Goal: Task Accomplishment & Management: Manage account settings

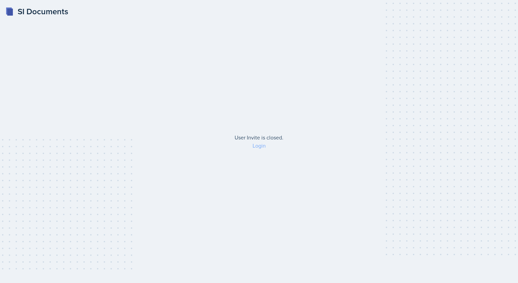
click at [255, 146] on link "Login" at bounding box center [259, 145] width 13 height 7
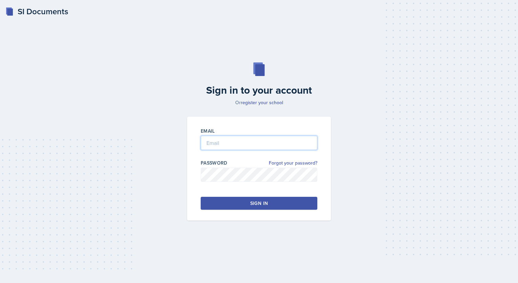
click at [255, 146] on input "email" at bounding box center [259, 143] width 117 height 14
type input "vy.pham2@uta.edu"
click at [294, 199] on button "Sign in" at bounding box center [259, 203] width 117 height 13
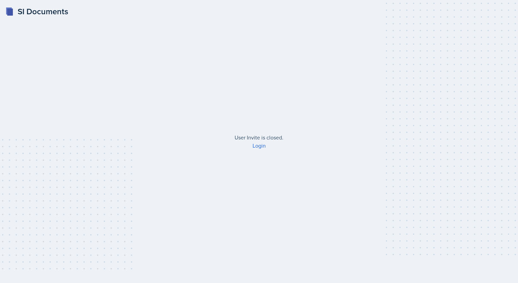
click at [266, 148] on div "Login" at bounding box center [259, 145] width 174 height 8
click at [261, 148] on link "Login" at bounding box center [259, 145] width 13 height 7
